Goal: Task Accomplishment & Management: Use online tool/utility

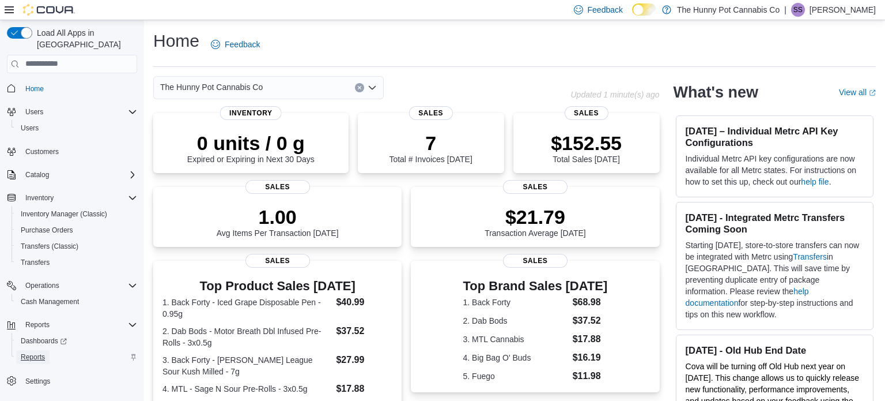
click at [33, 352] on span "Reports" at bounding box center [33, 356] width 24 height 9
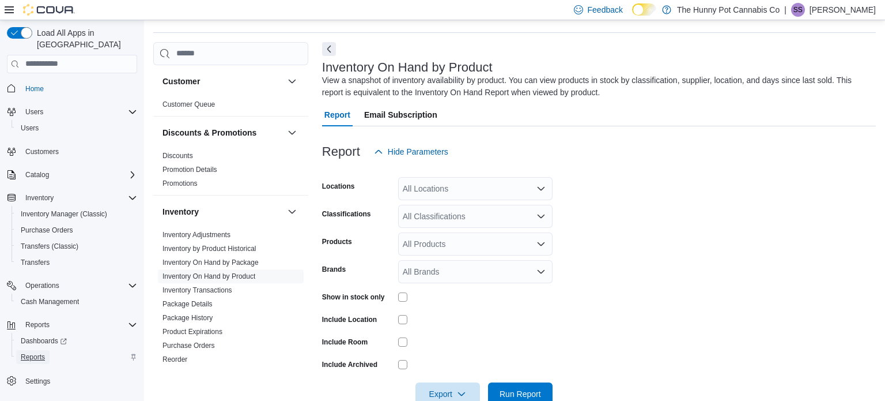
scroll to position [39, 0]
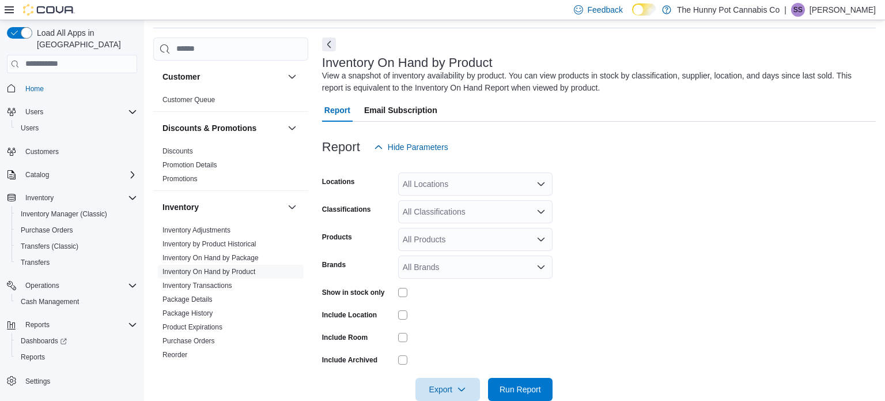
click at [479, 180] on div "All Locations" at bounding box center [475, 183] width 154 height 23
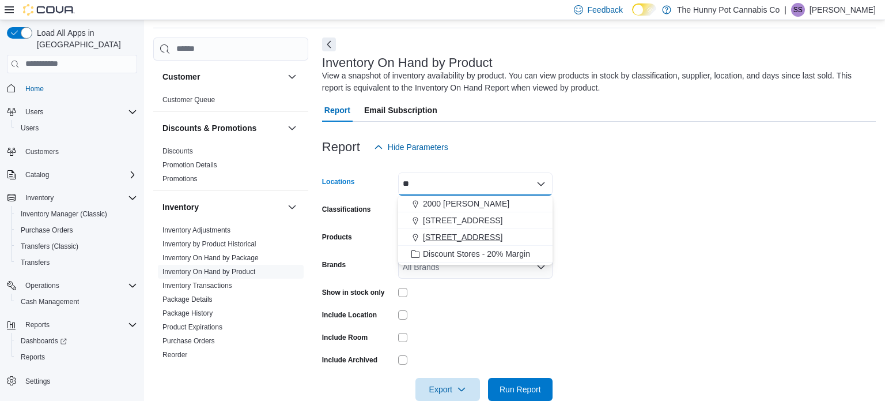
type input "**"
click at [441, 241] on span "[STREET_ADDRESS]" at bounding box center [463, 237] width 80 height 12
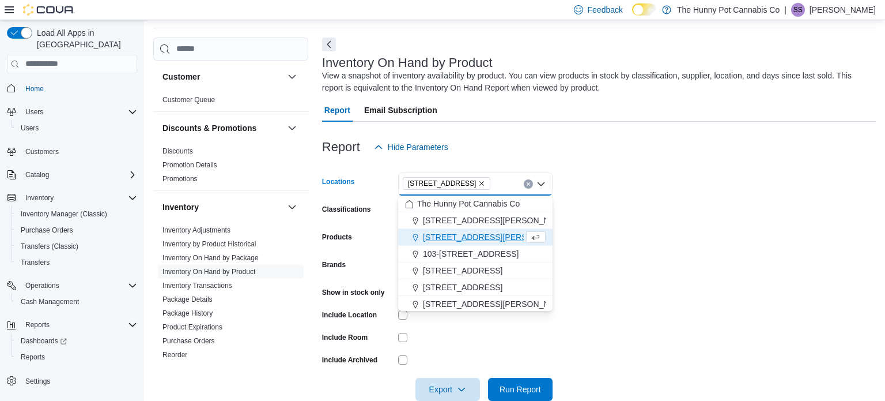
click at [636, 233] on form "Locations [STREET_ADDRESS] Selected. [STREET_ADDRESS]. Press Backspace to delet…" at bounding box center [599, 279] width 554 height 242
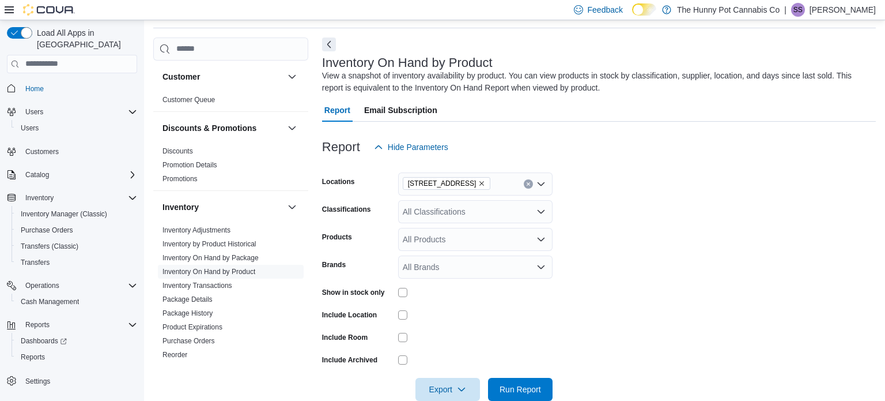
click at [787, 237] on form "Locations [STREET_ADDRESS] Classifications All Classifications Products All Pro…" at bounding box center [599, 279] width 554 height 242
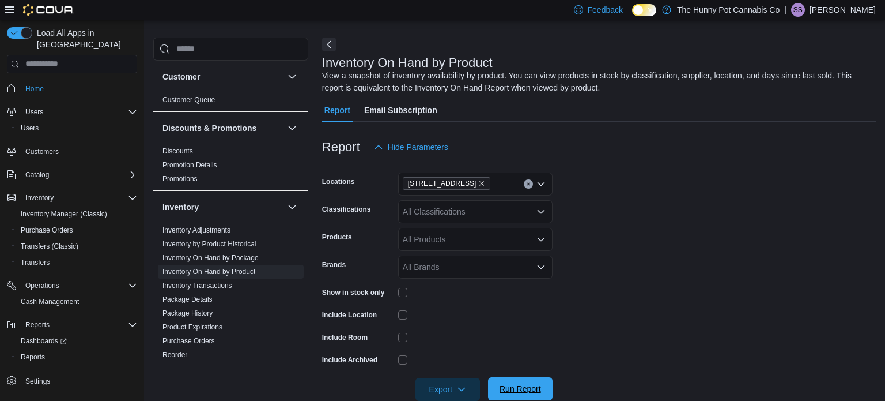
click at [524, 391] on span "Run Report" at bounding box center [520, 389] width 41 height 12
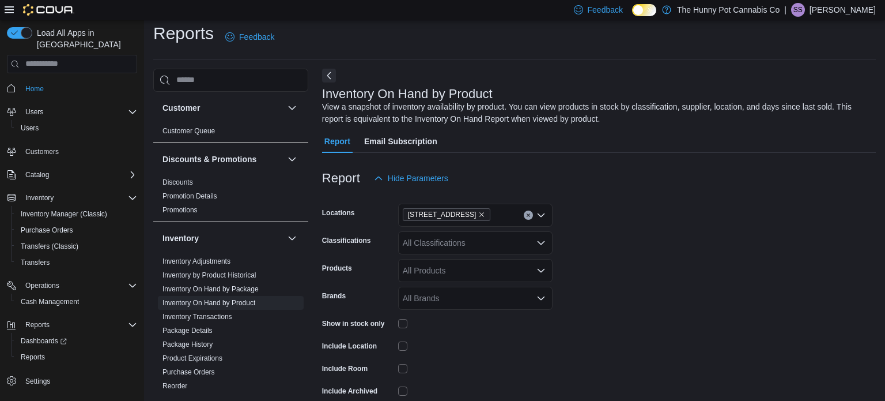
scroll to position [39, 0]
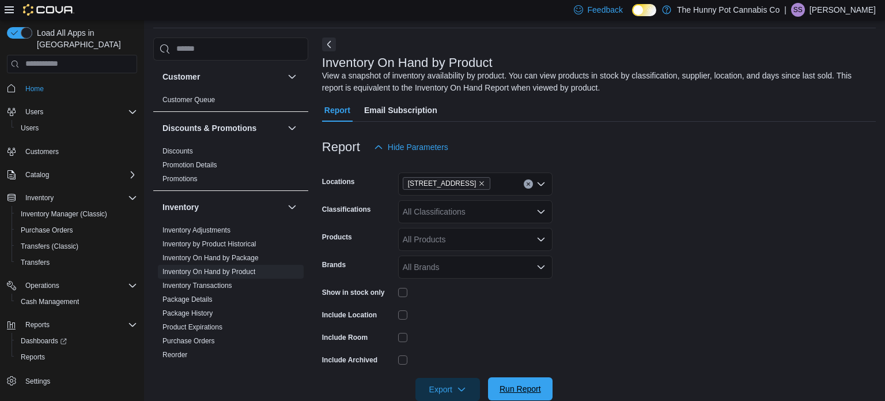
click at [550, 391] on button "Run Report" at bounding box center [520, 388] width 65 height 23
click at [433, 384] on span "Export" at bounding box center [447, 388] width 51 height 23
click at [451, 314] on span "Export to Excel" at bounding box center [450, 318] width 52 height 9
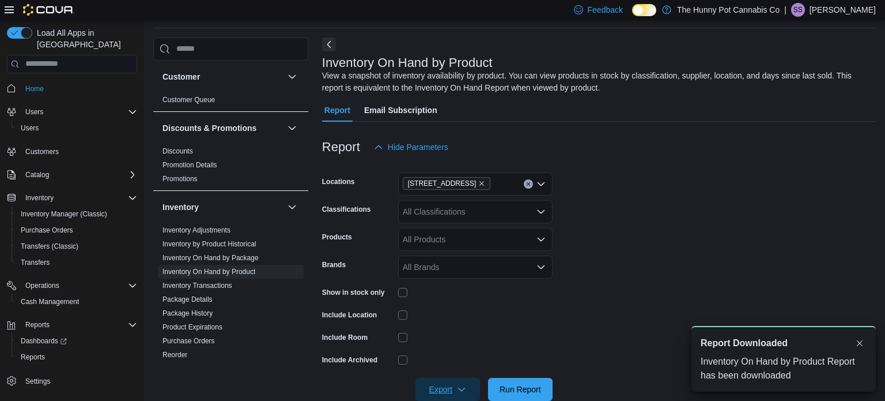
scroll to position [0, 0]
